Goal: Navigation & Orientation: Find specific page/section

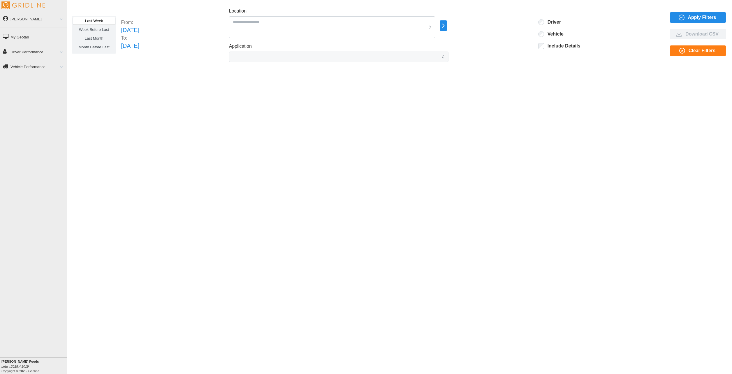
click at [24, 16] on link "[PERSON_NAME]" at bounding box center [33, 18] width 67 height 13
click at [20, 69] on link "My Geotab" at bounding box center [33, 67] width 67 height 13
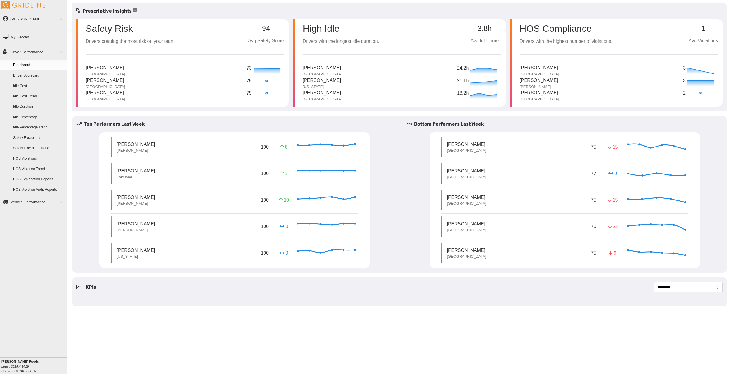
click at [58, 202] on span at bounding box center [59, 201] width 8 height 3
click at [61, 54] on link "Driver Performance" at bounding box center [33, 51] width 67 height 13
click at [31, 158] on link "HOS Violations" at bounding box center [38, 158] width 57 height 10
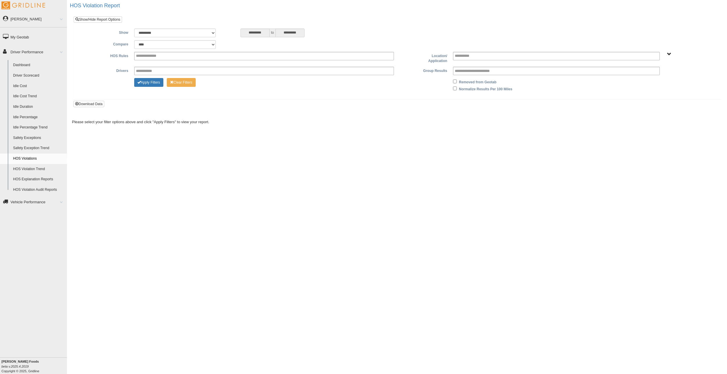
click at [29, 65] on link "Dashboard" at bounding box center [38, 65] width 57 height 10
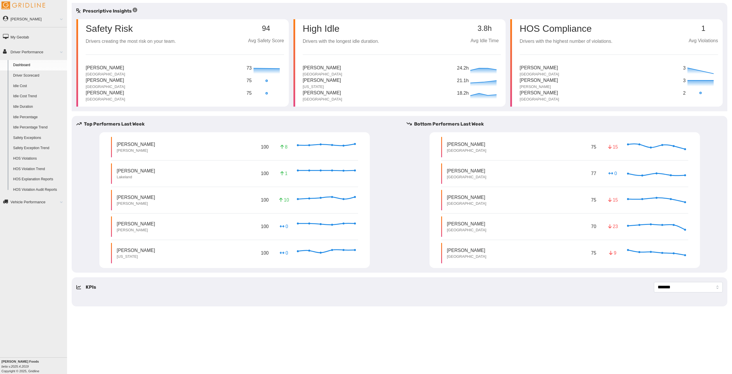
click at [39, 75] on link "Driver Scorecard" at bounding box center [38, 75] width 57 height 10
